Goal: Book appointment/travel/reservation

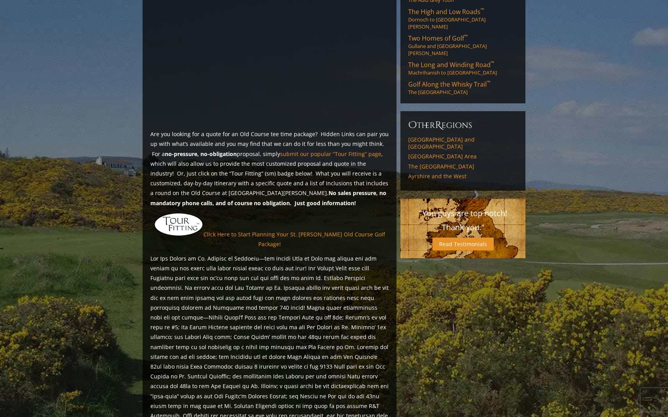
scroll to position [530, 0]
click at [367, 230] on link "Click Here to Start Planning Your St. [PERSON_NAME] Old Course Golf Package!" at bounding box center [294, 238] width 182 height 17
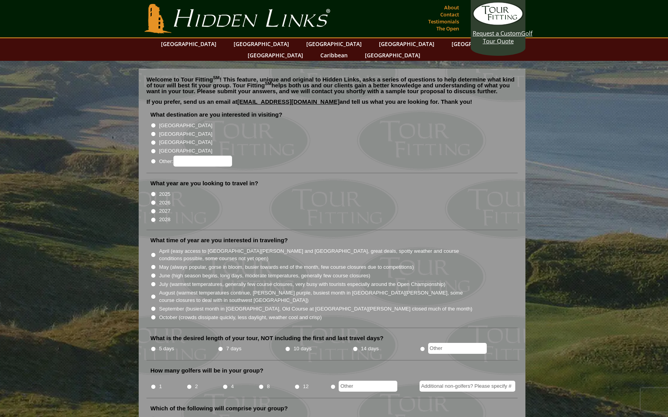
click at [153, 132] on input "[GEOGRAPHIC_DATA]" at bounding box center [153, 134] width 5 height 5
radio input "true"
click at [152, 200] on input "2026" at bounding box center [153, 202] width 5 height 5
radio input "true"
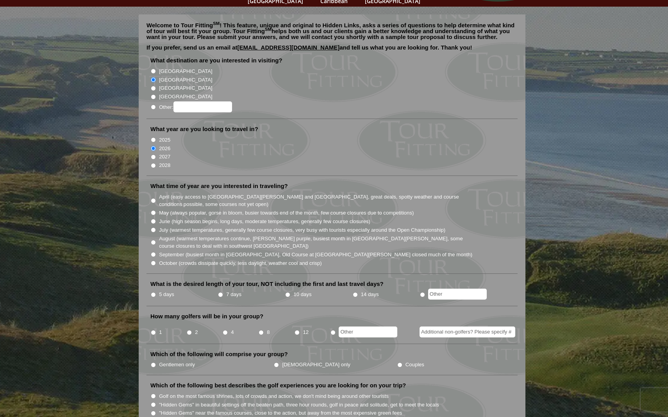
scroll to position [56, 0]
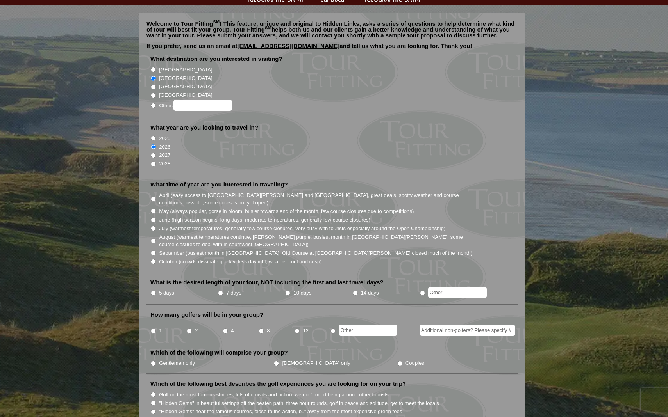
click at [153, 209] on input "May (always popular, gorse in bloom, busier towards end of the month, few cours…" at bounding box center [153, 211] width 5 height 5
radio input "true"
click at [153, 291] on input "5 days" at bounding box center [153, 293] width 5 height 5
radio input "true"
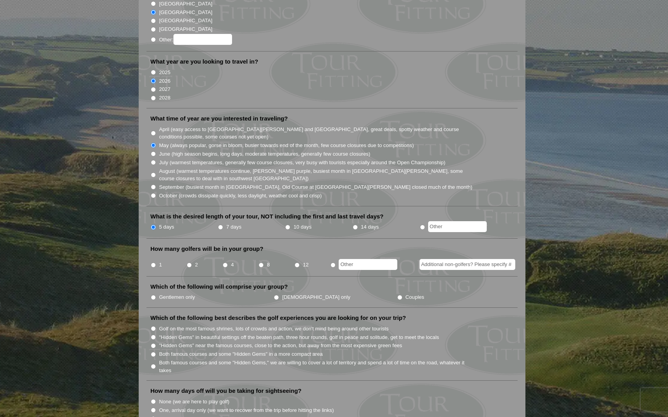
scroll to position [373, 0]
